Goal: Information Seeking & Learning: Learn about a topic

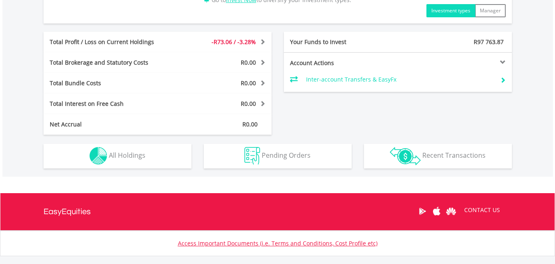
scroll to position [403, 0]
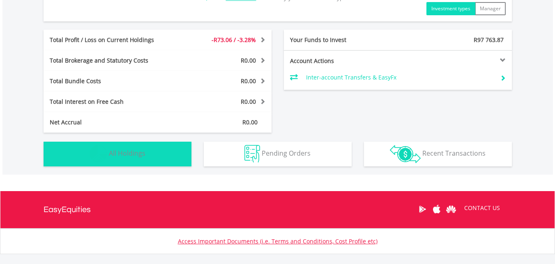
click at [136, 145] on button "Holdings All Holdings" at bounding box center [118, 153] width 148 height 25
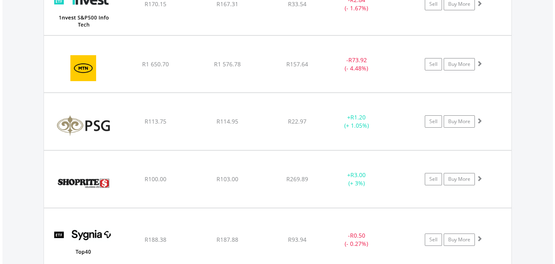
scroll to position [634, 0]
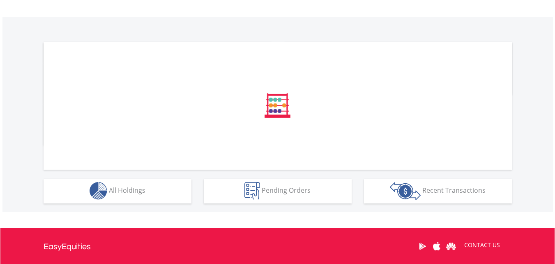
scroll to position [247, 0]
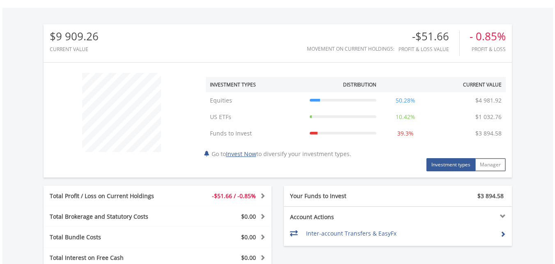
click at [133, 193] on div "Total Profit / Loss on Current Holdings" at bounding box center [110, 196] width 133 height 8
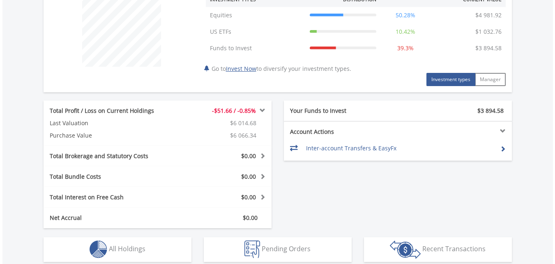
scroll to position [473, 0]
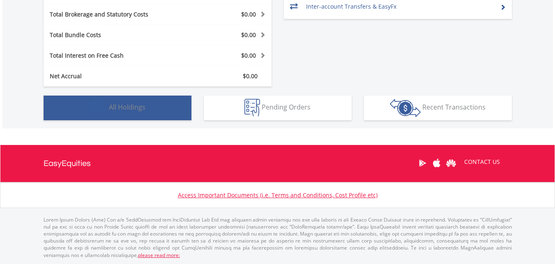
click at [141, 101] on button "Holdings All Holdings" at bounding box center [118, 107] width 148 height 25
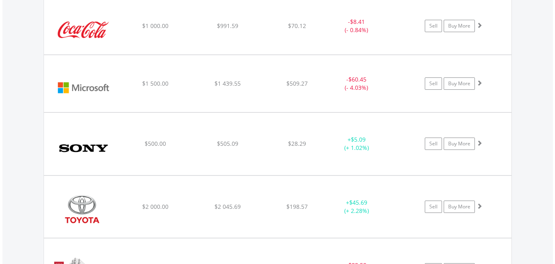
scroll to position [660, 0]
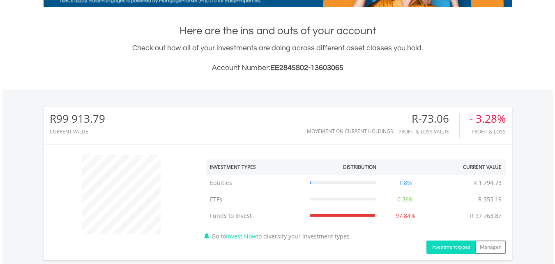
scroll to position [329, 0]
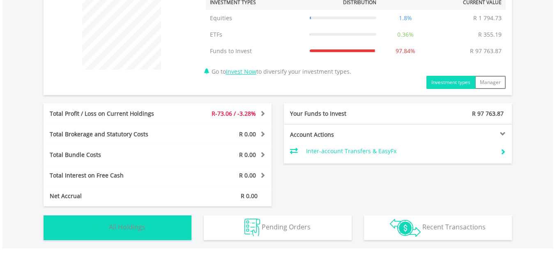
click at [105, 226] on img "button" at bounding box center [99, 227] width 18 height 18
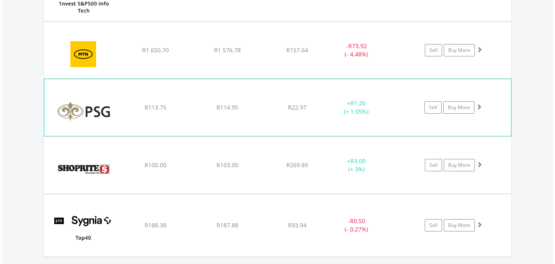
scroll to position [675, 0]
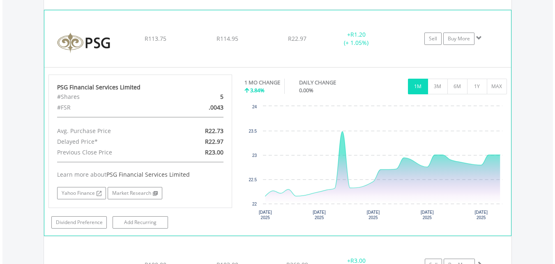
scroll to position [758, 0]
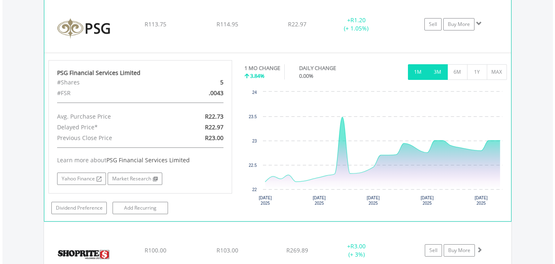
click at [435, 76] on button "3M" at bounding box center [438, 72] width 20 height 16
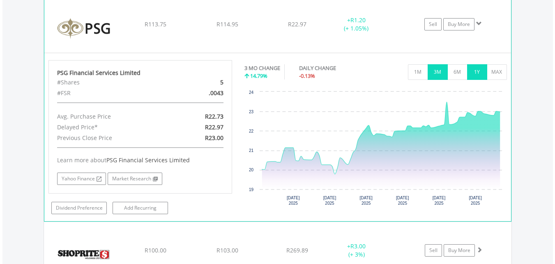
click at [470, 71] on button "1Y" at bounding box center [477, 72] width 20 height 16
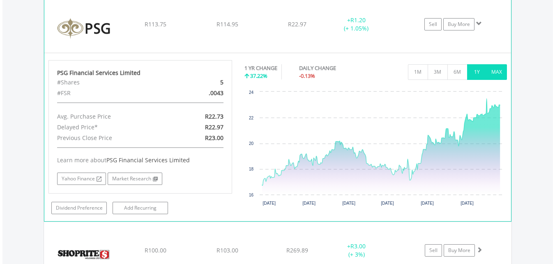
click at [500, 72] on button "MAX" at bounding box center [497, 72] width 20 height 16
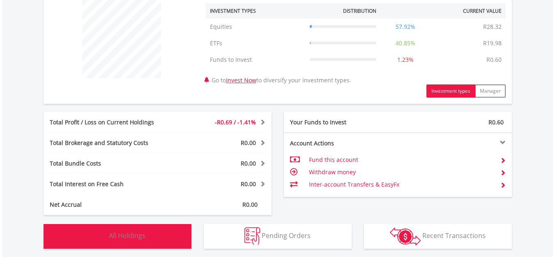
scroll to position [449, 0]
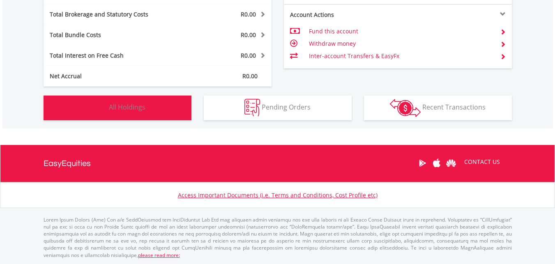
click at [164, 111] on button "Holdings All Holdings" at bounding box center [118, 107] width 148 height 25
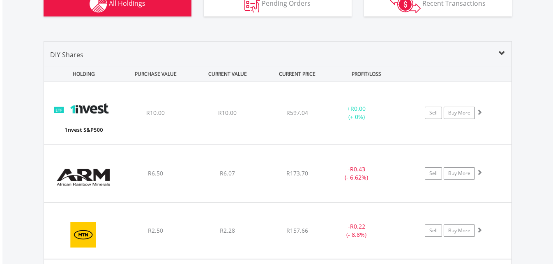
scroll to position [511, 0]
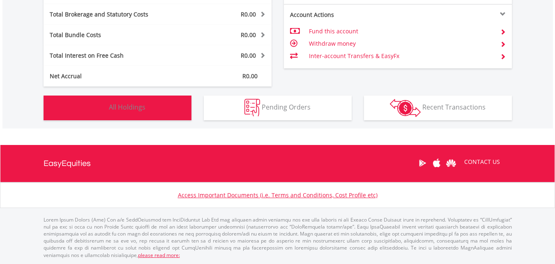
scroll to position [79, 156]
click at [135, 109] on span "All Holdings" at bounding box center [127, 106] width 37 height 9
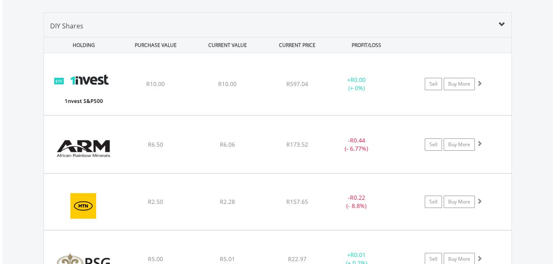
scroll to position [610, 0]
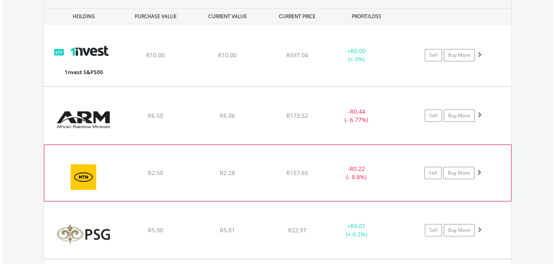
click at [187, 86] on div "﻿ MTN Group Limited R2.50 R2.28 R157.65 - R0.22 (- 8.8%) Sell Buy More" at bounding box center [278, 55] width 468 height 62
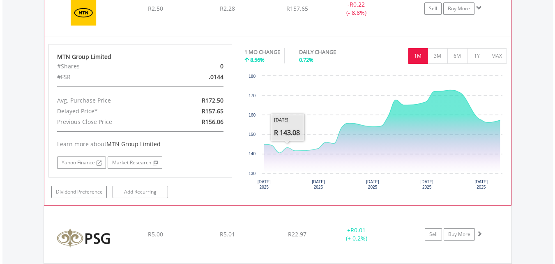
scroll to position [774, 0]
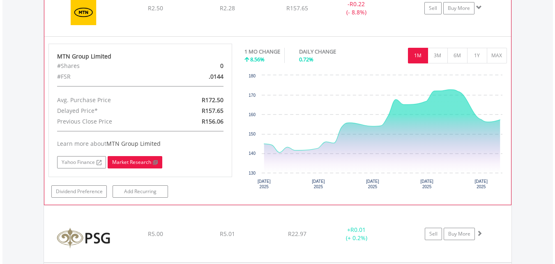
click at [148, 159] on link "Market Research" at bounding box center [135, 162] width 55 height 12
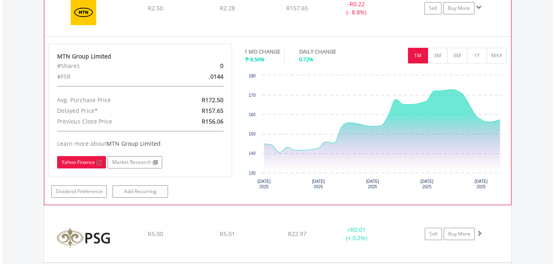
click at [77, 160] on link "Yahoo Finance" at bounding box center [81, 162] width 49 height 12
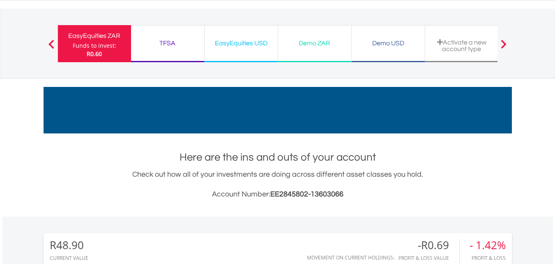
scroll to position [0, 0]
